Goal: Navigation & Orientation: Find specific page/section

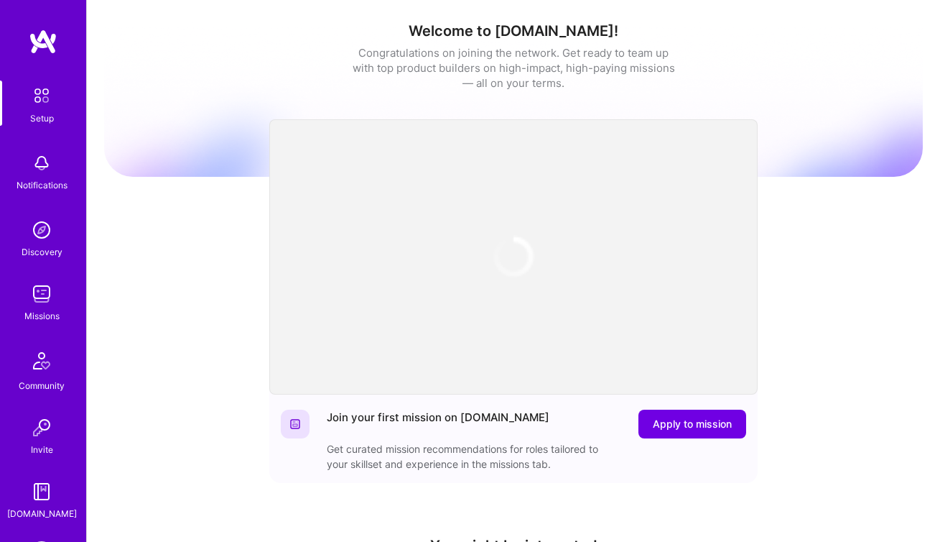
click at [41, 294] on img at bounding box center [41, 293] width 29 height 29
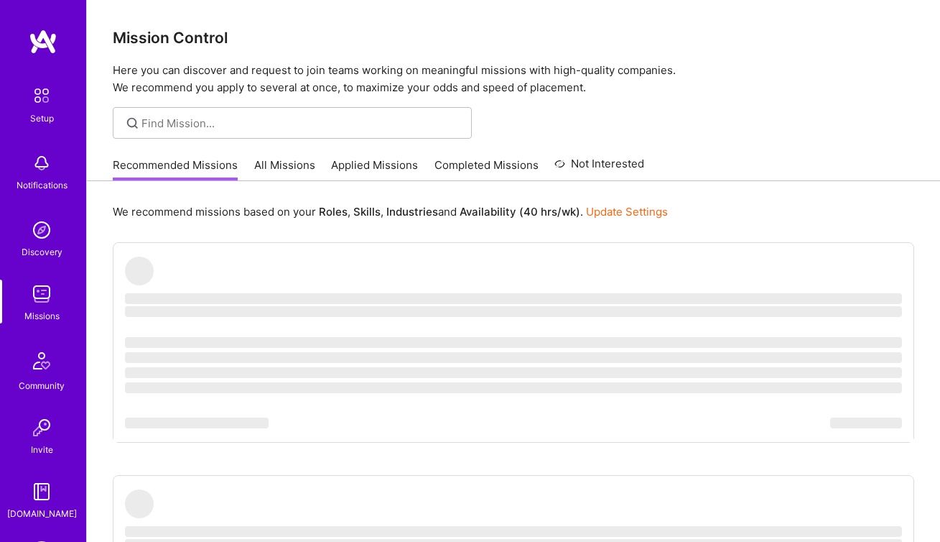
click at [268, 166] on link "All Missions" at bounding box center [284, 169] width 61 height 24
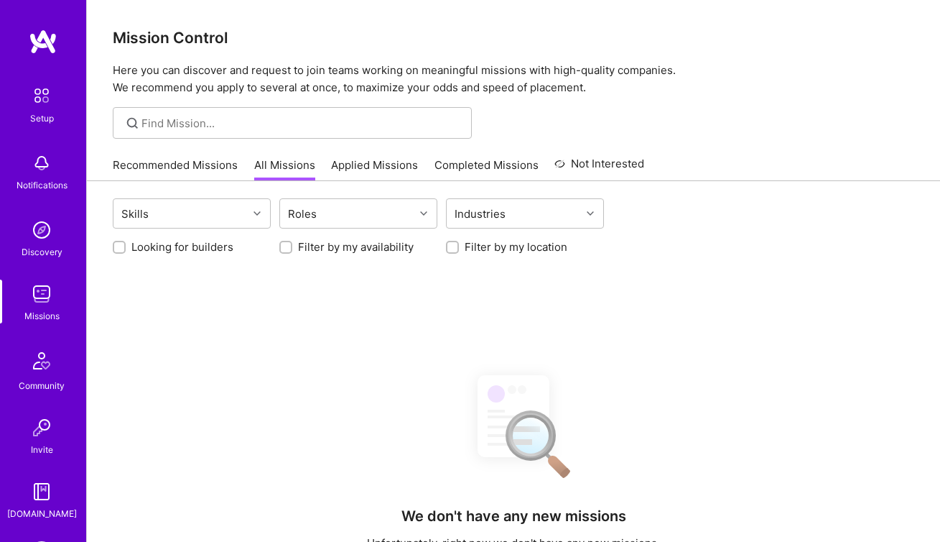
click at [338, 167] on link "Applied Missions" at bounding box center [374, 169] width 87 height 24
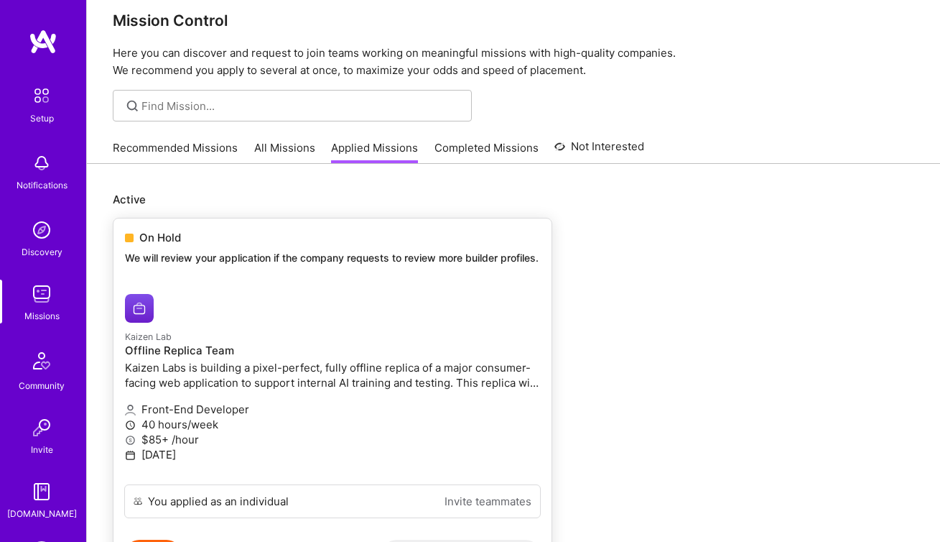
scroll to position [12, 0]
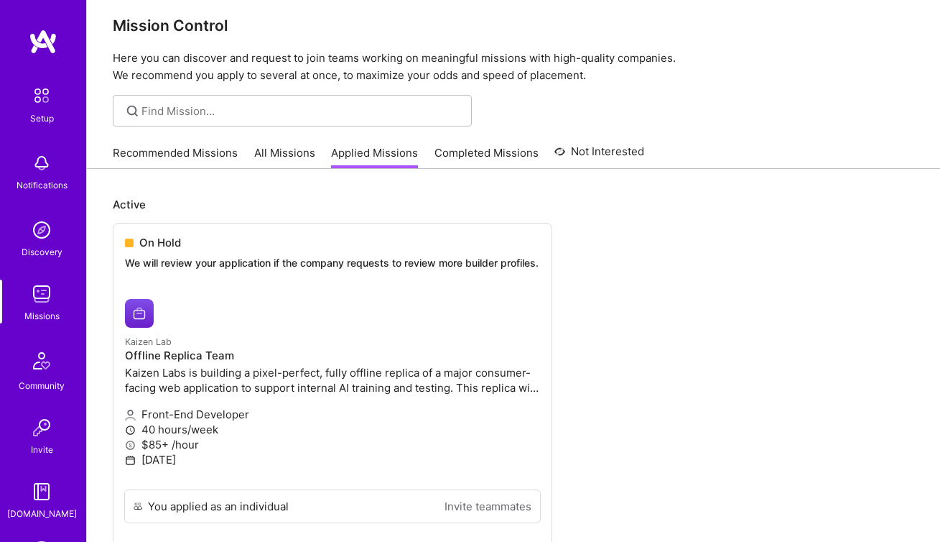
click at [261, 159] on link "All Missions" at bounding box center [284, 157] width 61 height 24
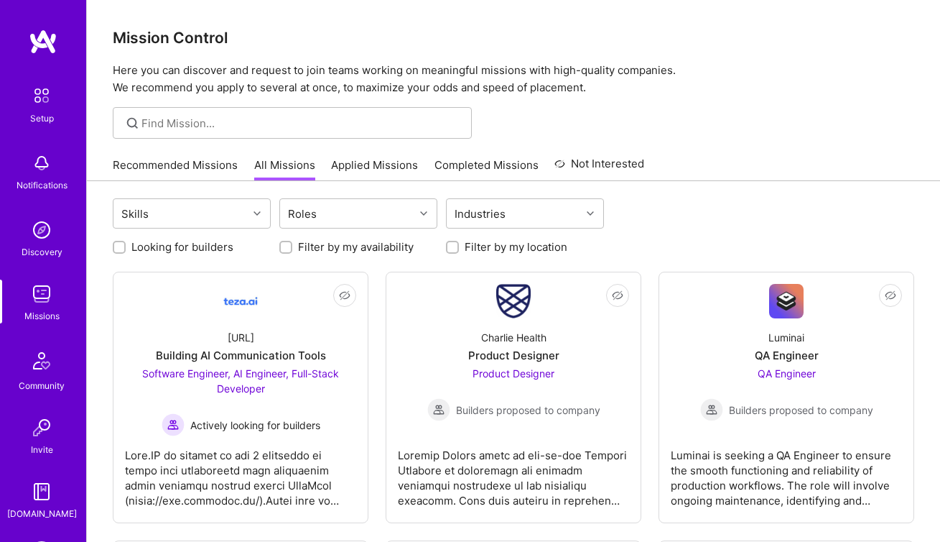
click at [198, 169] on link "Recommended Missions" at bounding box center [175, 169] width 125 height 24
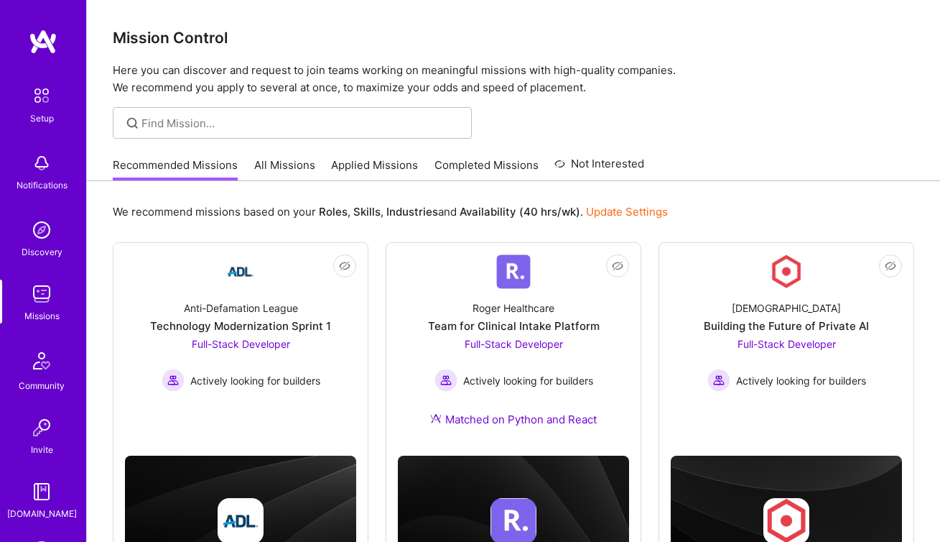
click at [298, 162] on link "All Missions" at bounding box center [284, 169] width 61 height 24
